Goal: Information Seeking & Learning: Learn about a topic

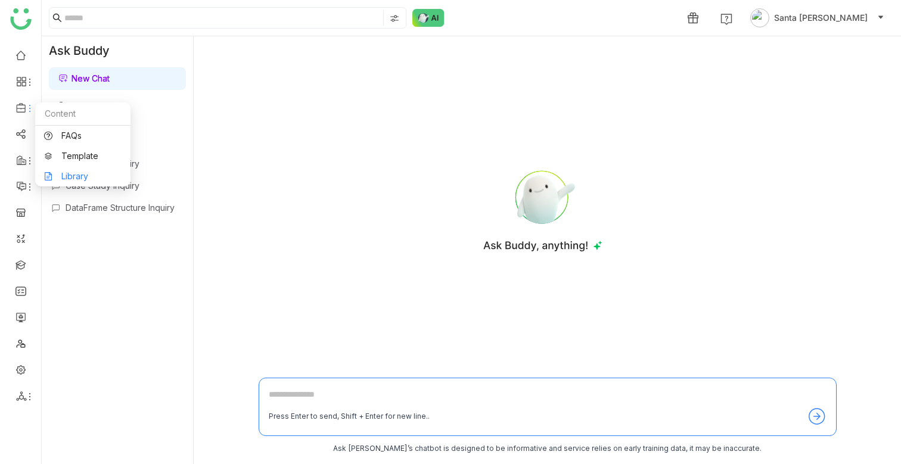
click at [76, 174] on link "Library" at bounding box center [83, 176] width 78 height 8
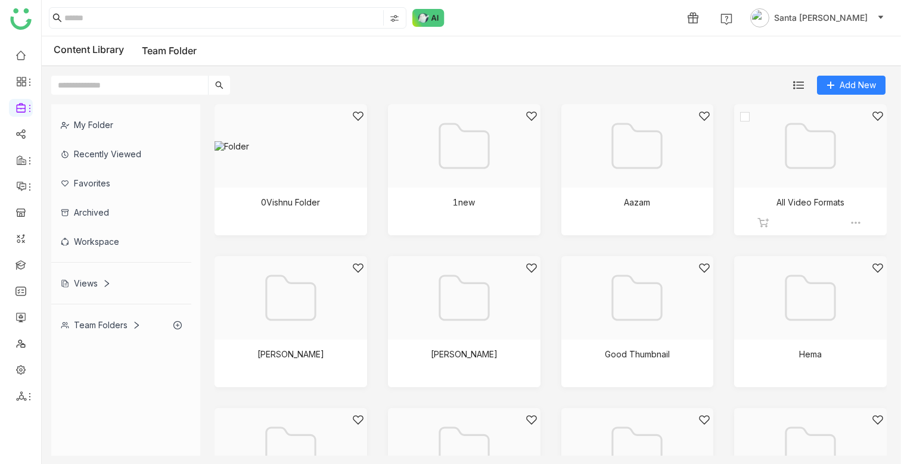
click at [816, 191] on div at bounding box center [807, 160] width 132 height 101
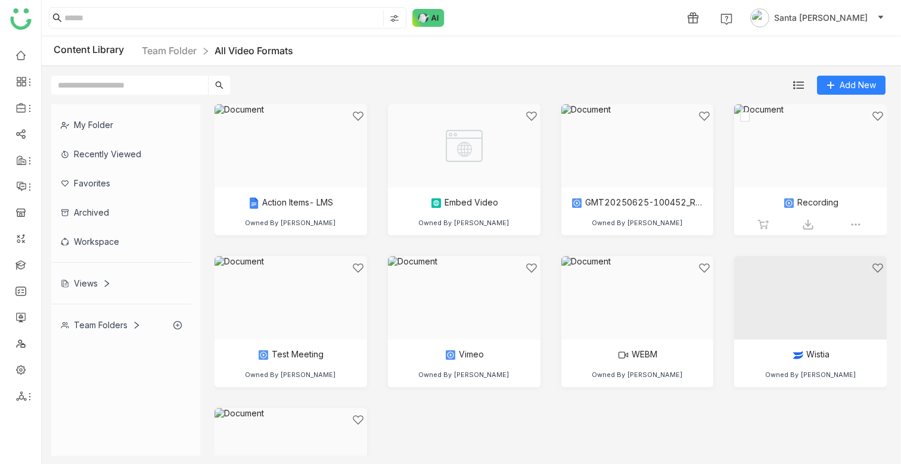
click at [743, 191] on div at bounding box center [807, 160] width 132 height 101
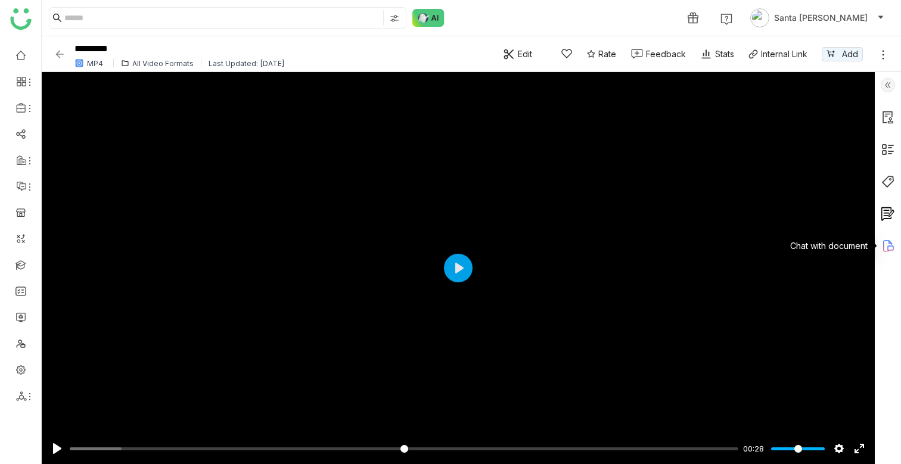
click at [891, 246] on icon at bounding box center [891, 249] width 7 height 7
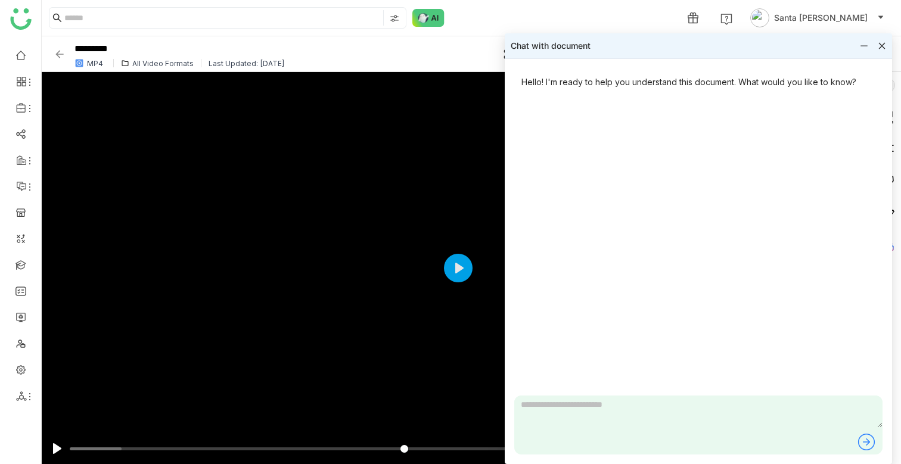
click at [595, 414] on textarea at bounding box center [699, 412] width 368 height 32
click at [605, 135] on div "Hello! I'm ready to help you understand this document. What would you like to k…" at bounding box center [699, 232] width 368 height 327
click at [543, 401] on textarea at bounding box center [699, 412] width 368 height 32
type textarea "****"
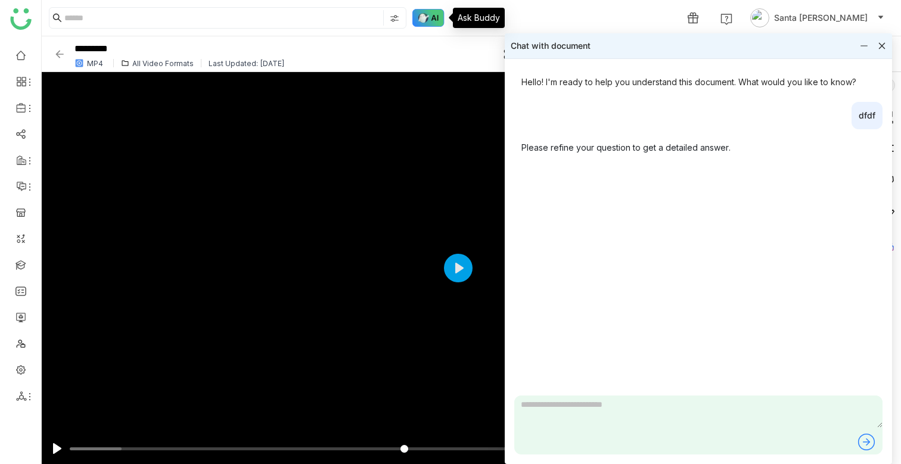
click at [439, 17] on img at bounding box center [429, 18] width 32 height 18
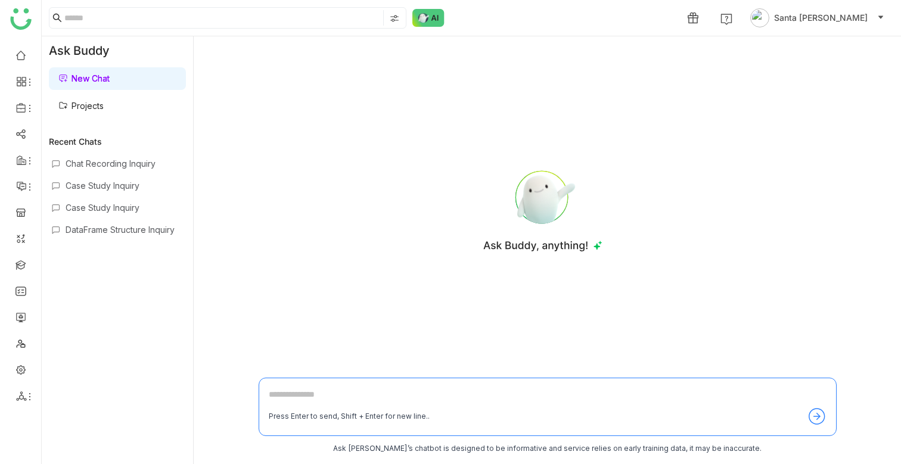
click at [287, 399] on textarea at bounding box center [548, 397] width 558 height 19
type textarea "*"
type textarea "*****"
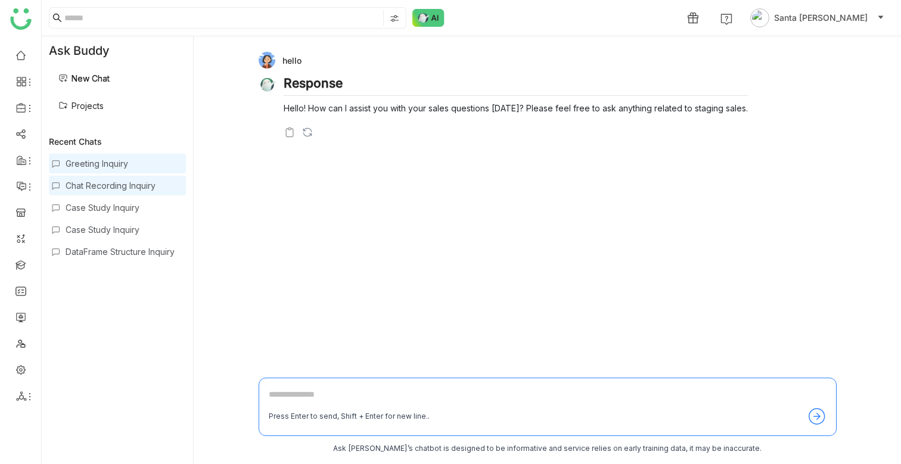
click at [103, 185] on div "Chat Recording Inquiry" at bounding box center [125, 186] width 118 height 10
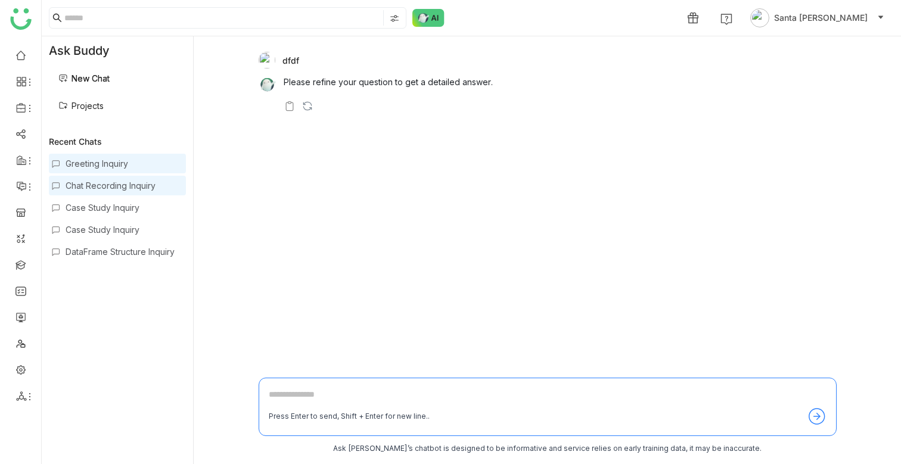
click at [95, 161] on div "Greeting Inquiry" at bounding box center [125, 164] width 118 height 10
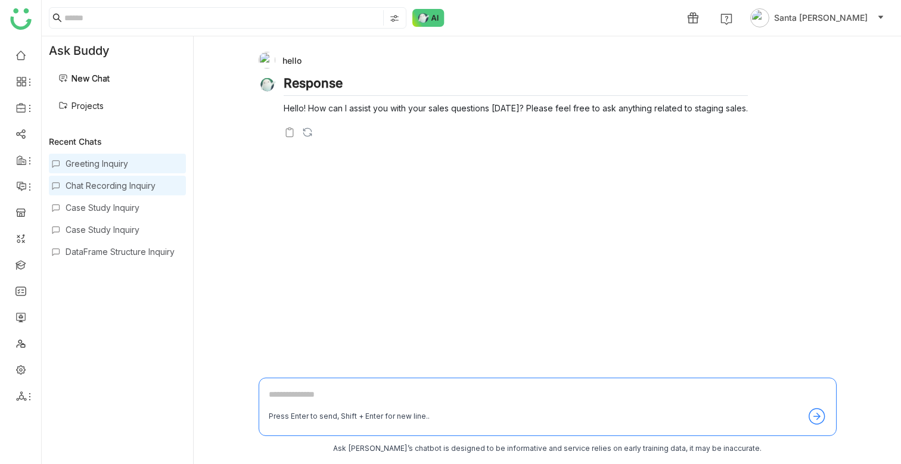
click at [120, 189] on div "Chat Recording Inquiry" at bounding box center [125, 186] width 118 height 10
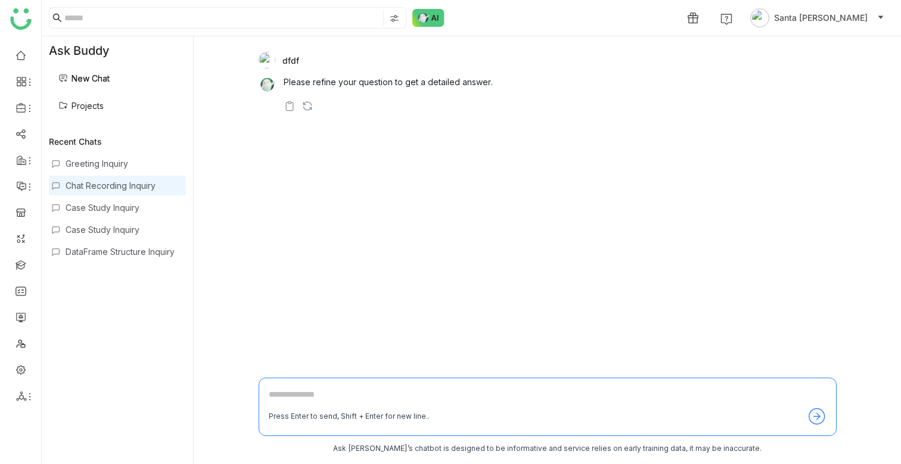
click at [101, 110] on link "Projects" at bounding box center [80, 106] width 45 height 10
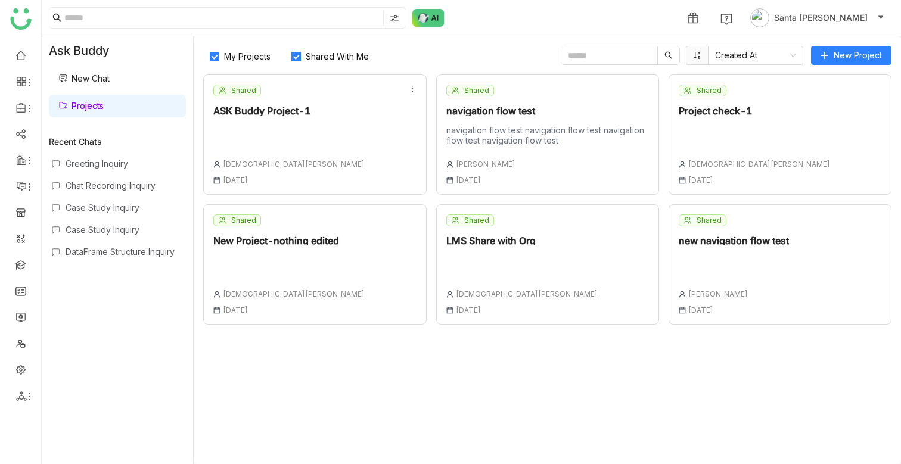
click at [355, 247] on div "Shared New Project-nothing edited [DEMOGRAPHIC_DATA][PERSON_NAME] [DATE]" at bounding box center [314, 265] width 223 height 120
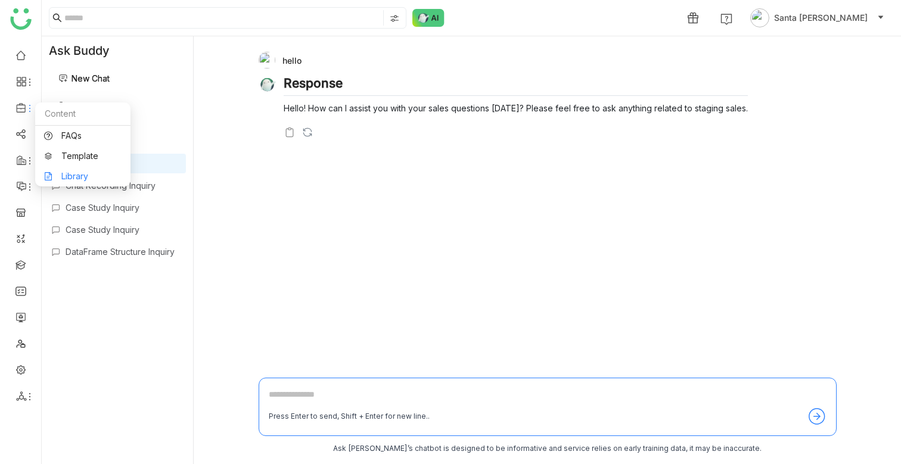
click at [70, 175] on link "Library" at bounding box center [83, 176] width 78 height 8
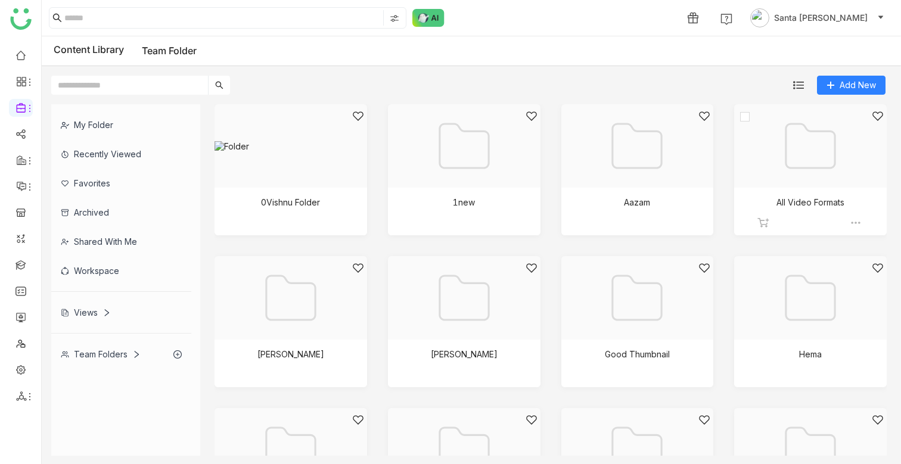
click at [792, 174] on div at bounding box center [807, 160] width 132 height 101
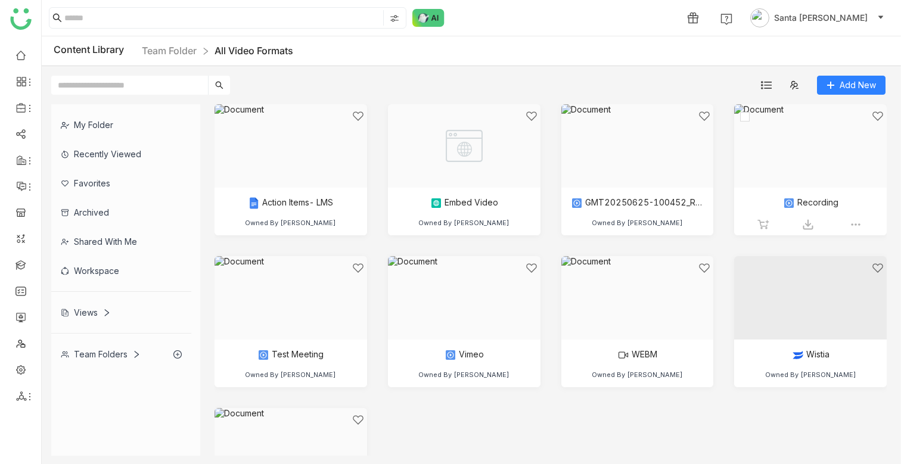
click at [745, 175] on div at bounding box center [807, 160] width 132 height 101
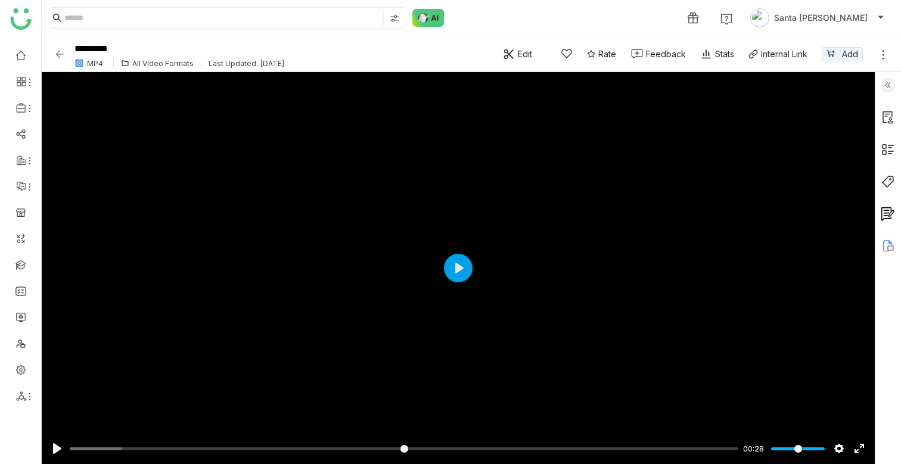
click at [891, 242] on icon at bounding box center [888, 245] width 9 height 11
